Goal: Information Seeking & Learning: Learn about a topic

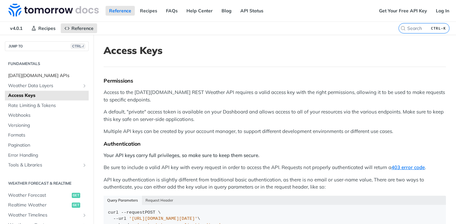
click at [28, 73] on span "[DATE][DOMAIN_NAME] APIs" at bounding box center [47, 75] width 79 height 6
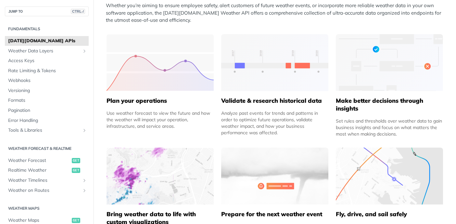
scroll to position [264, 0]
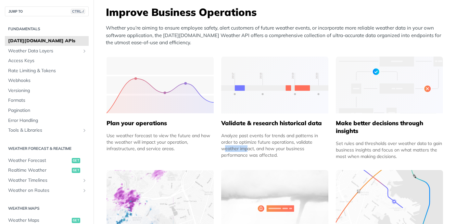
drag, startPoint x: 280, startPoint y: 141, endPoint x: 299, endPoint y: 143, distance: 19.5
click at [299, 143] on div "Analyze past events for trends and patterns in order to optimize future operati…" at bounding box center [274, 145] width 107 height 26
click at [272, 149] on div "Analyze past events for trends and patterns in order to optimize future operati…" at bounding box center [274, 145] width 107 height 26
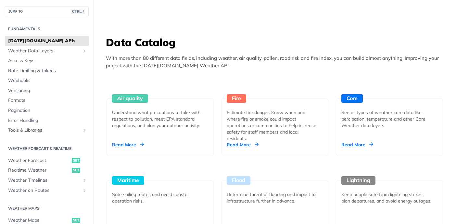
scroll to position [545, 0]
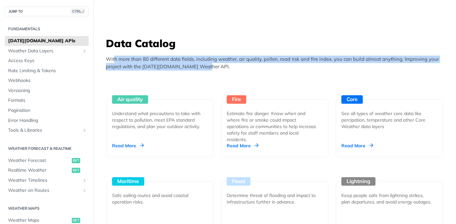
drag, startPoint x: 113, startPoint y: 61, endPoint x: 211, endPoint y: 62, distance: 98.4
click at [211, 62] on p "With more than 80 different data fields, including weather, air quality, pollen…" at bounding box center [276, 63] width 341 height 15
click at [194, 65] on p "With more than 80 different data fields, including weather, air quality, pollen…" at bounding box center [276, 63] width 341 height 15
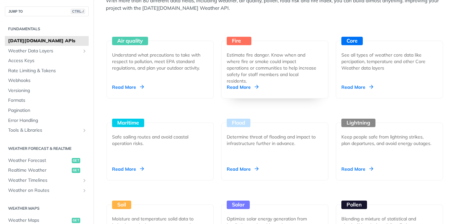
scroll to position [604, 0]
click at [245, 38] on div "Fire" at bounding box center [239, 40] width 25 height 8
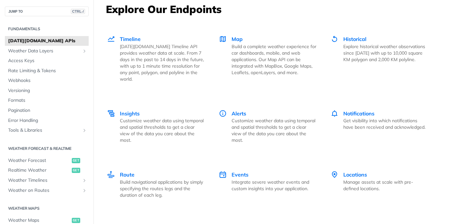
scroll to position [921, 0]
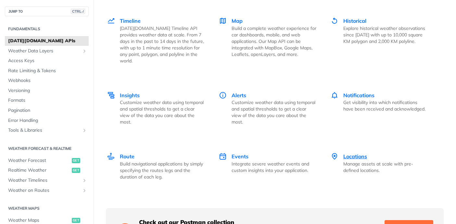
click at [352, 153] on span "Locations" at bounding box center [355, 156] width 24 height 6
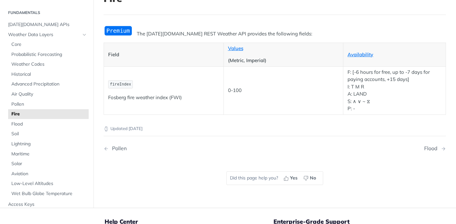
scroll to position [49, 0]
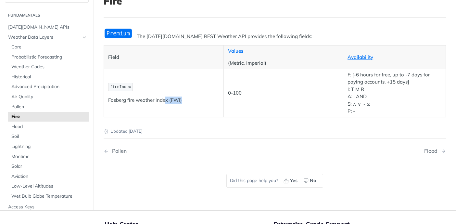
drag, startPoint x: 166, startPoint y: 99, endPoint x: 183, endPoint y: 101, distance: 16.4
click at [183, 101] on p "Fosberg fire weather index (FWI)" at bounding box center [163, 99] width 111 height 7
click at [226, 157] on nav "Pollen Flood" at bounding box center [275, 150] width 342 height 19
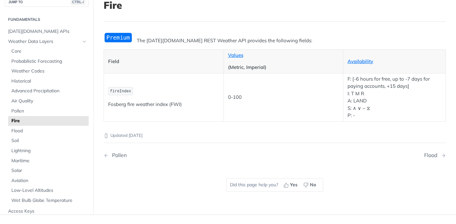
scroll to position [44, 0]
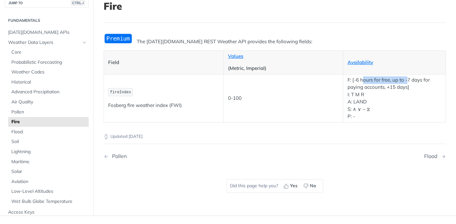
drag, startPoint x: 360, startPoint y: 78, endPoint x: 405, endPoint y: 79, distance: 44.5
click at [405, 79] on p "F: [-6 hours for free, up to -7 days for paying accounts, +15 days] I: T M R A:…" at bounding box center [394, 98] width 94 height 44
click at [341, 149] on nav "Pollen Flood" at bounding box center [275, 155] width 342 height 19
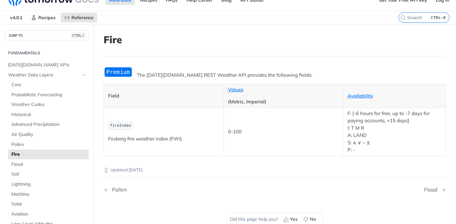
scroll to position [0, 0]
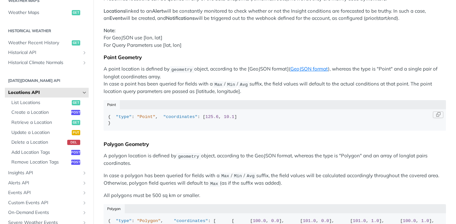
scroll to position [82, 0]
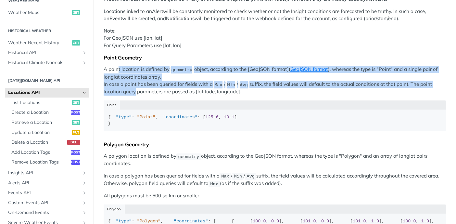
drag, startPoint x: 117, startPoint y: 70, endPoint x: 132, endPoint y: 88, distance: 23.3
click at [132, 88] on p "A point location is defined by geometry object, according to the [GeoJSON forma…" at bounding box center [275, 81] width 342 height 30
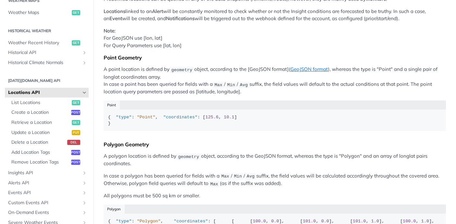
click at [210, 93] on p "A point location is defined by geometry object, according to the [GeoJSON forma…" at bounding box center [275, 81] width 342 height 30
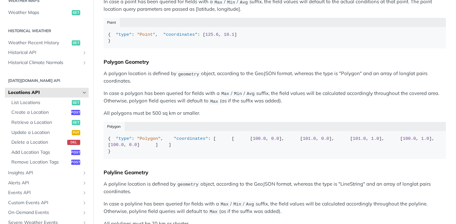
scroll to position [164, 0]
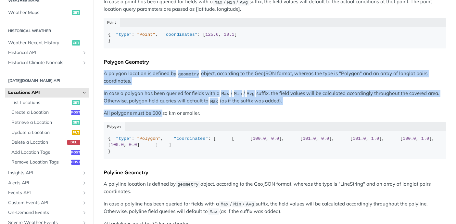
drag, startPoint x: 105, startPoint y: 88, endPoint x: 161, endPoint y: 128, distance: 68.9
click at [161, 128] on div "Predefined locations can be queried in any of the data endpoints (/timeline, /r…" at bounding box center [275, 90] width 342 height 354
click at [241, 85] on p "A polygon location is defined by geometry object, according to the GeoJSON form…" at bounding box center [275, 77] width 342 height 15
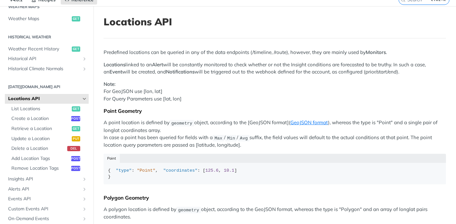
scroll to position [0, 0]
